Goal: Task Accomplishment & Management: Manage account settings

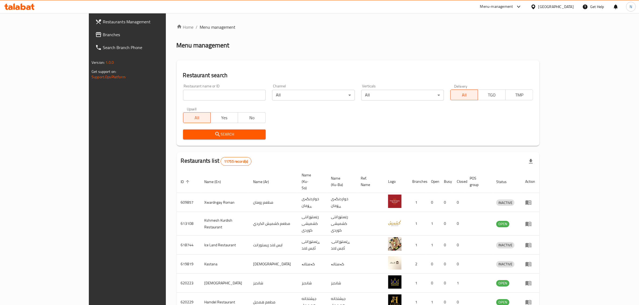
click at [214, 96] on input "search" at bounding box center [224, 95] width 83 height 11
paste input "703062"
type input "703062"
click at [223, 135] on span "Search" at bounding box center [224, 134] width 74 height 7
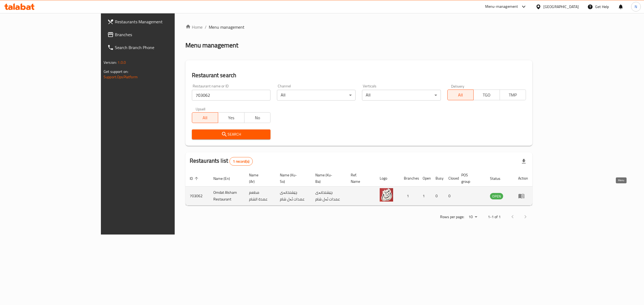
click at [524, 194] on icon "enhanced table" at bounding box center [521, 196] width 6 height 5
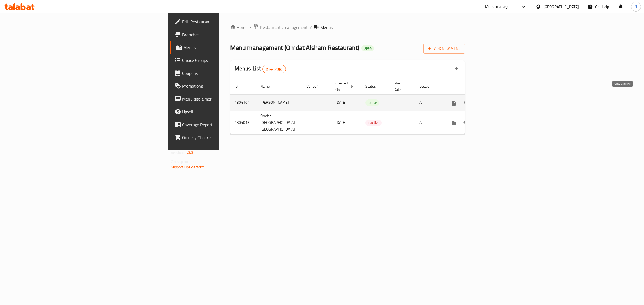
click at [495, 100] on icon "enhanced table" at bounding box center [492, 103] width 6 height 6
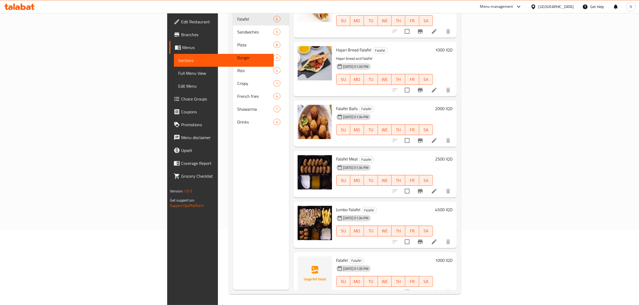
scroll to position [75, 0]
click at [169, 38] on link "Branches" at bounding box center [221, 34] width 105 height 13
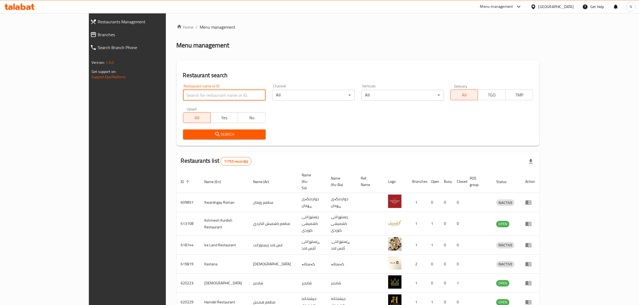
click at [223, 96] on input "search" at bounding box center [224, 95] width 83 height 11
paste input "706416"
type input "706416"
click at [234, 144] on div "Restaurant search Restaurant name or ID 706416 Restaurant name or ID Channel Al…" at bounding box center [357, 103] width 363 height 86
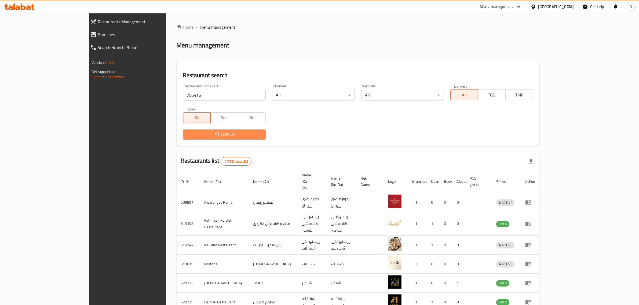
click at [235, 136] on span "Search" at bounding box center [224, 134] width 74 height 7
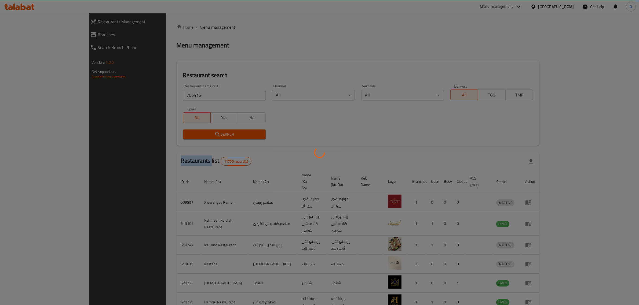
click at [235, 136] on div at bounding box center [319, 152] width 639 height 305
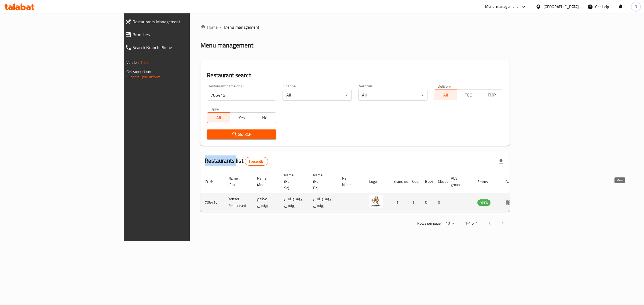
click at [512, 199] on icon "enhanced table" at bounding box center [508, 202] width 6 height 6
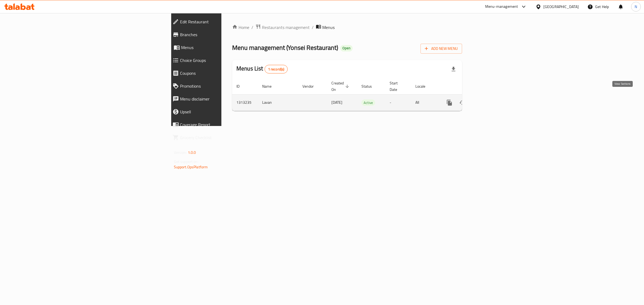
click at [494, 96] on link "enhanced table" at bounding box center [487, 102] width 13 height 13
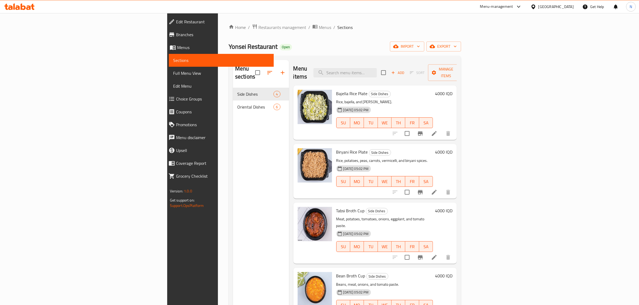
click at [176, 37] on span "Branches" at bounding box center [223, 34] width 94 height 6
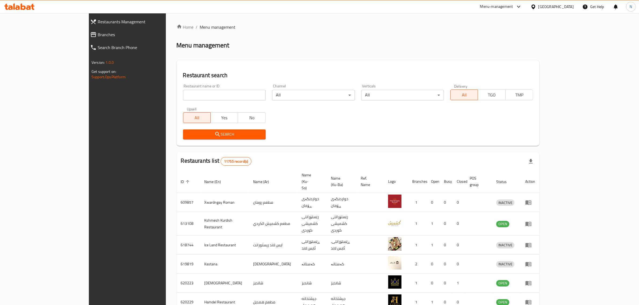
click at [207, 91] on input "search" at bounding box center [224, 95] width 83 height 11
paste input "677808"
type input "677808"
click at [220, 139] on button "Search" at bounding box center [224, 135] width 83 height 10
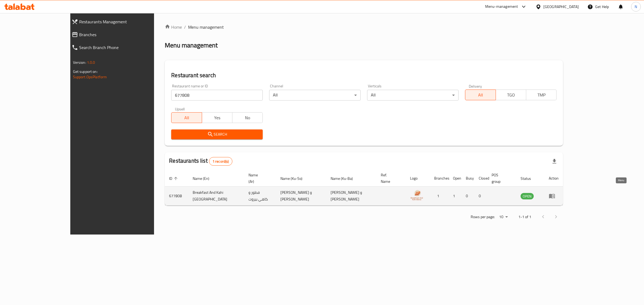
click at [554, 195] on icon "enhanced table" at bounding box center [553, 196] width 2 height 2
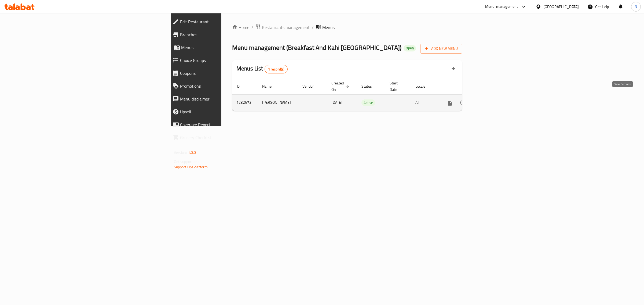
click at [494, 96] on link "enhanced table" at bounding box center [487, 102] width 13 height 13
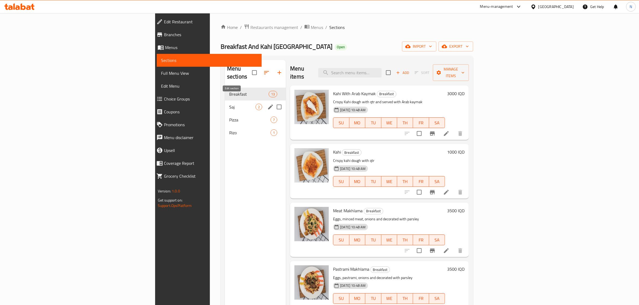
click at [266, 103] on button "edit" at bounding box center [270, 107] width 8 height 8
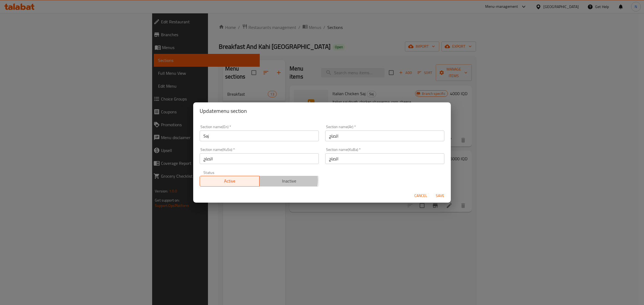
click at [284, 180] on span "Inactive" at bounding box center [288, 181] width 55 height 8
click at [437, 195] on span "Save" at bounding box center [439, 196] width 13 height 7
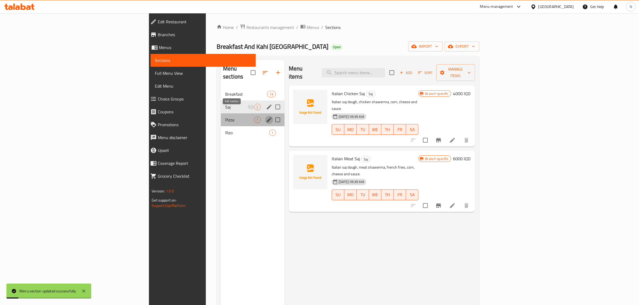
click at [267, 117] on icon "edit" at bounding box center [269, 119] width 5 height 5
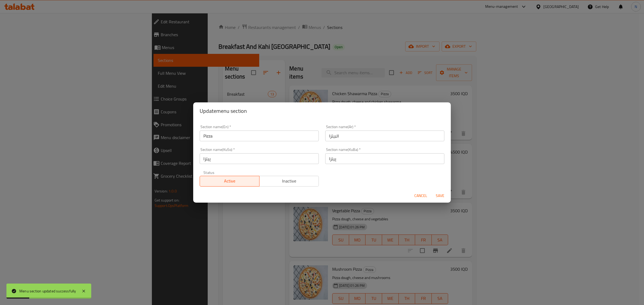
click at [261, 178] on span "Inactive" at bounding box center [288, 181] width 55 height 8
click at [445, 193] on span "Save" at bounding box center [439, 196] width 13 height 7
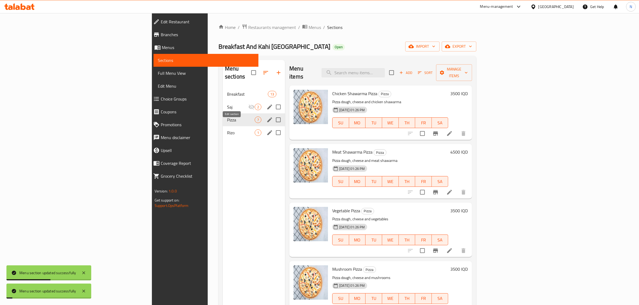
click at [267, 130] on icon "edit" at bounding box center [269, 132] width 5 height 5
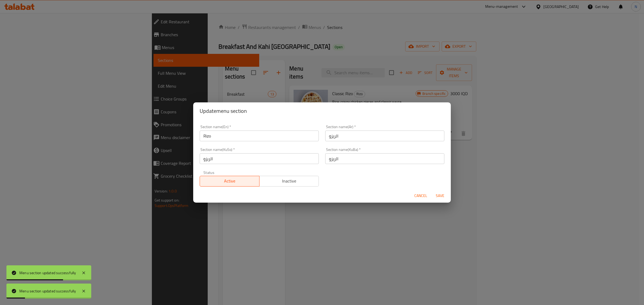
click at [298, 180] on span "Inactive" at bounding box center [288, 181] width 55 height 8
click at [436, 196] on span "Save" at bounding box center [439, 196] width 13 height 7
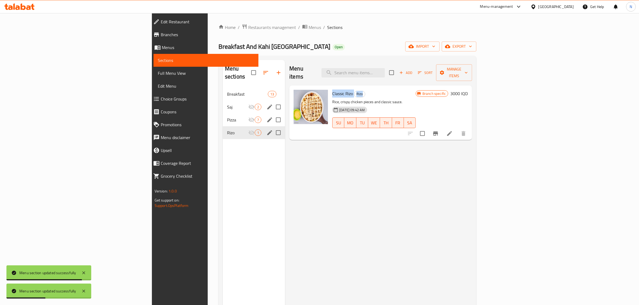
drag, startPoint x: 293, startPoint y: 82, endPoint x: 361, endPoint y: 85, distance: 68.7
click at [361, 88] on div "Classic [PERSON_NAME] [PERSON_NAME], crispy chicken pieces and classic sauce. […" at bounding box center [374, 113] width 88 height 50
click at [385, 90] on h6 "Classic [PERSON_NAME]" at bounding box center [373, 94] width 83 height 8
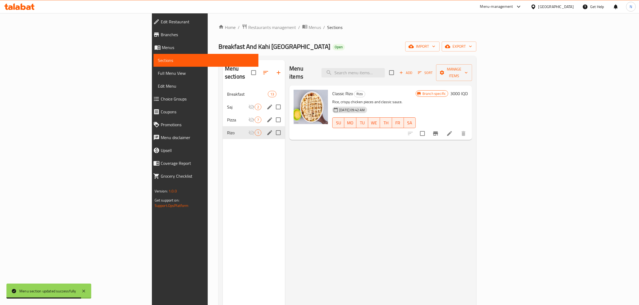
click at [161, 34] on span "Branches" at bounding box center [208, 34] width 94 height 6
